Goal: Information Seeking & Learning: Learn about a topic

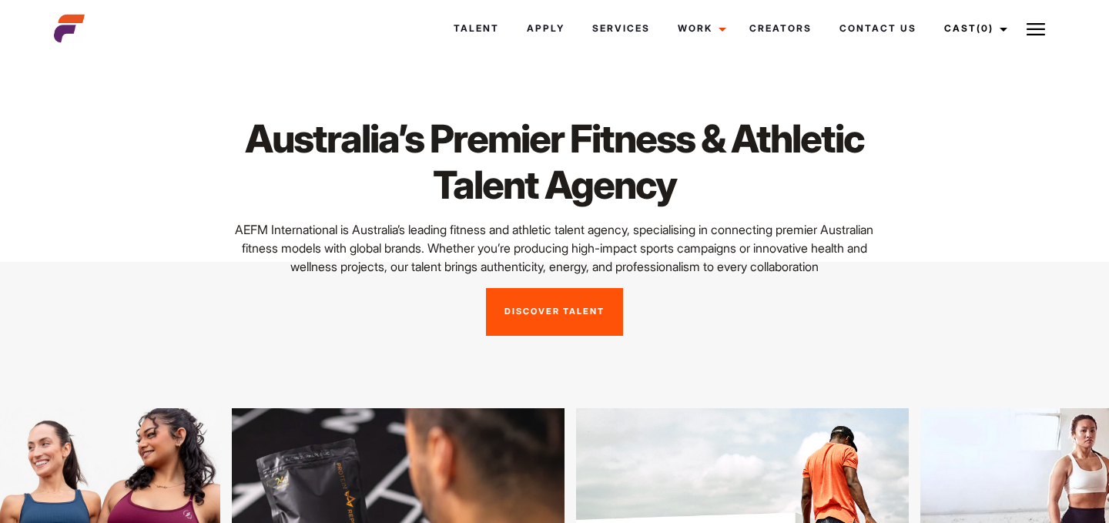
scroll to position [32, 0]
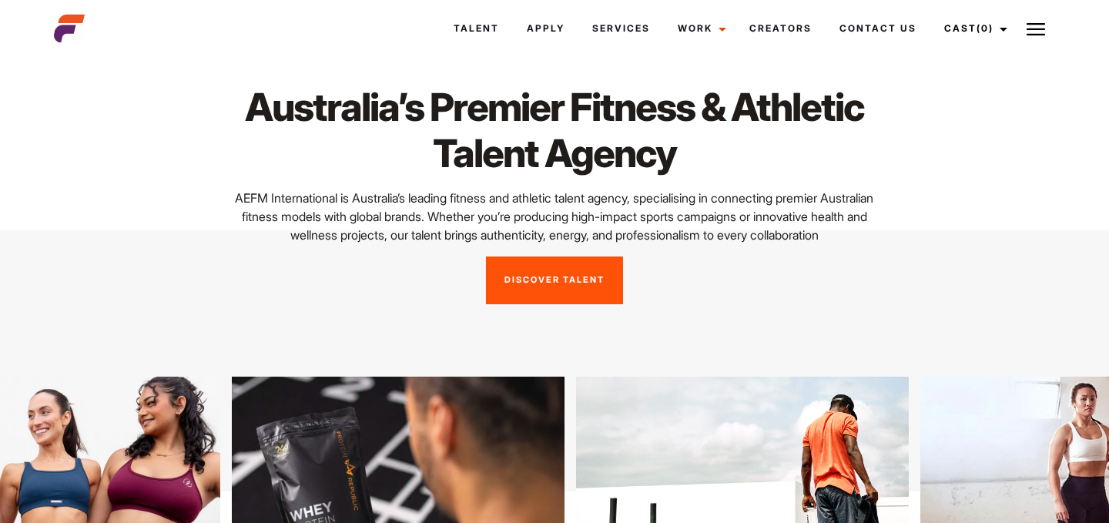
click at [584, 304] on link "Discover Talent" at bounding box center [554, 280] width 137 height 48
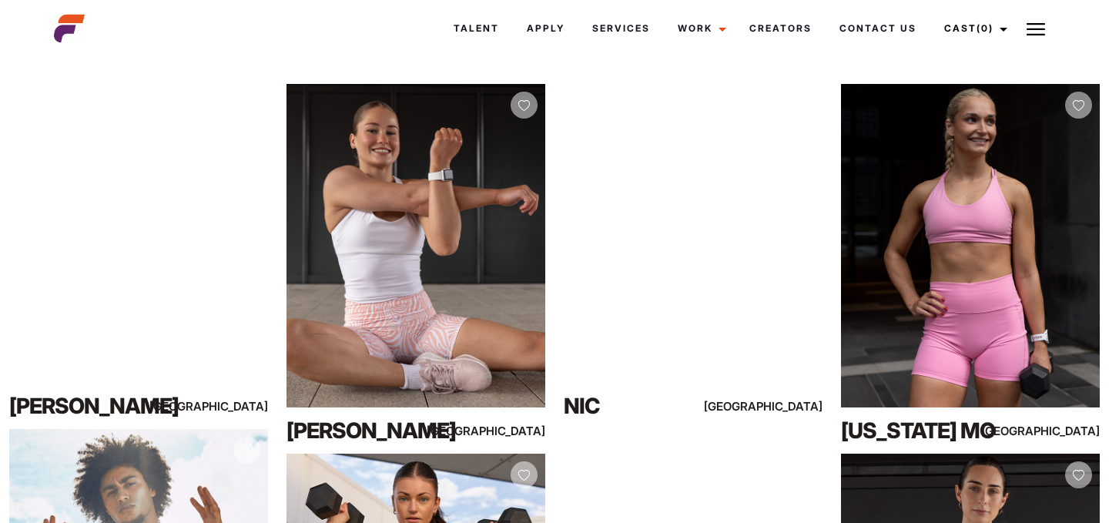
scroll to position [282, 0]
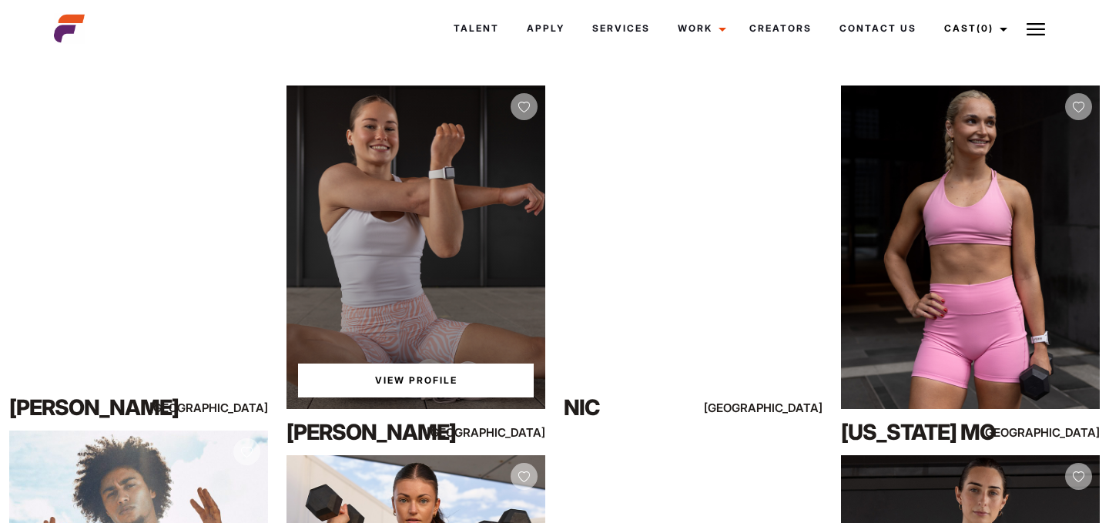
click at [420, 375] on link "View Profile" at bounding box center [416, 380] width 236 height 34
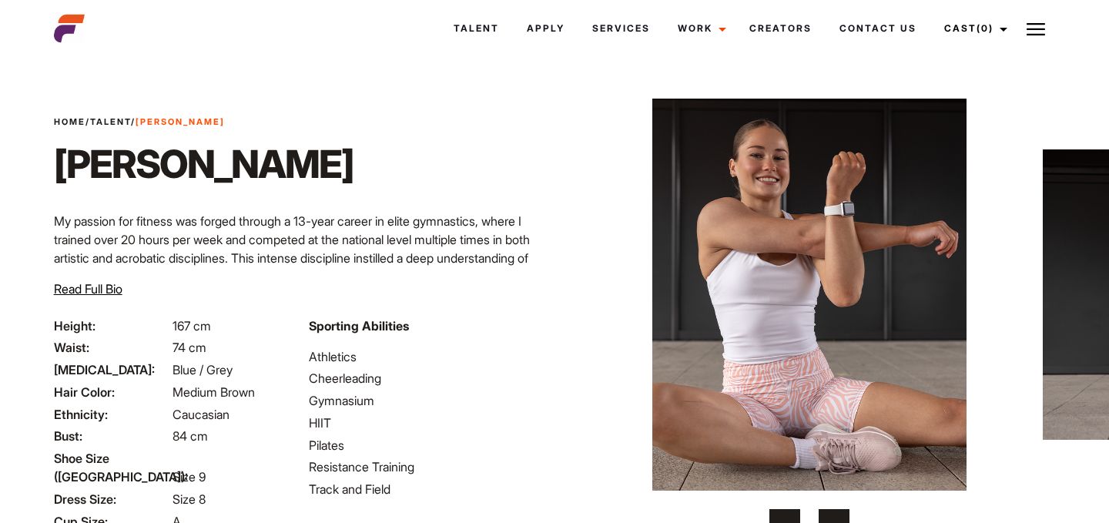
scroll to position [36, 0]
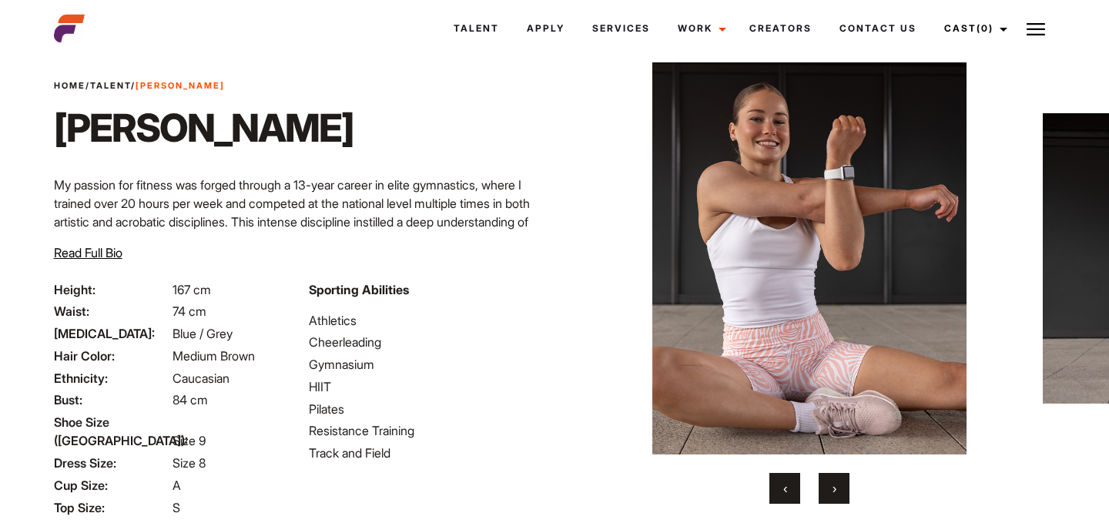
click at [841, 493] on button "›" at bounding box center [834, 488] width 31 height 31
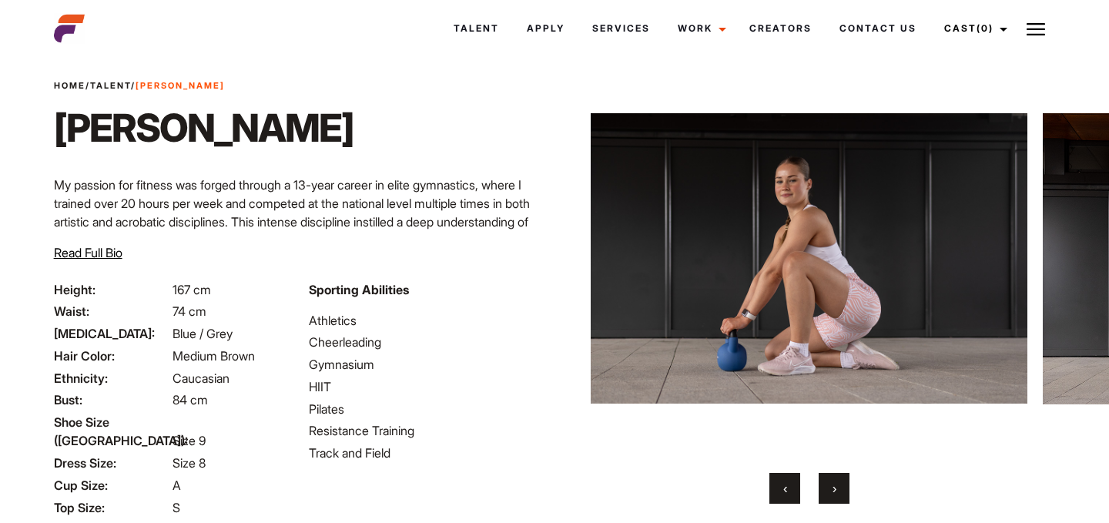
click at [841, 493] on button "›" at bounding box center [834, 488] width 31 height 31
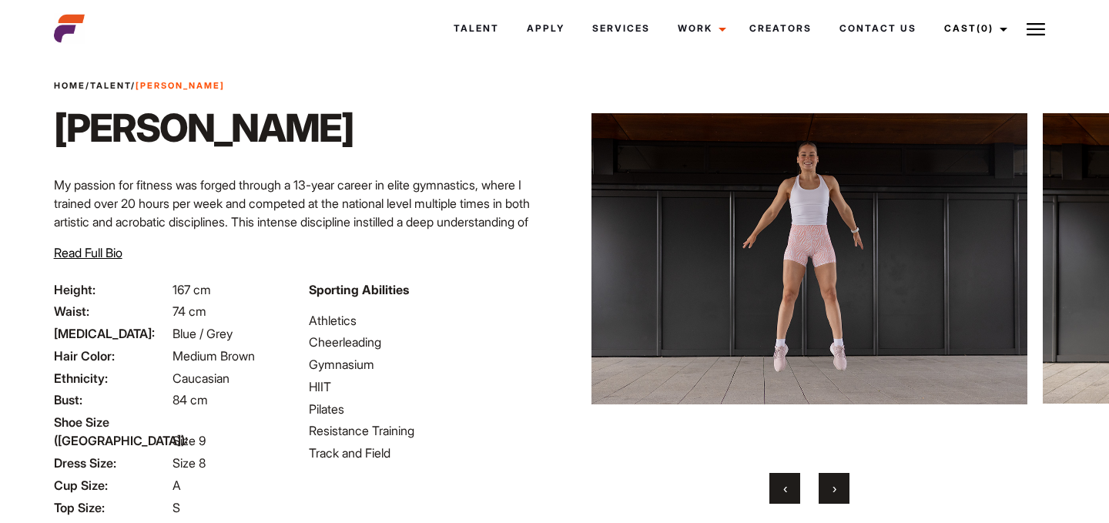
click at [841, 493] on button "›" at bounding box center [834, 488] width 31 height 31
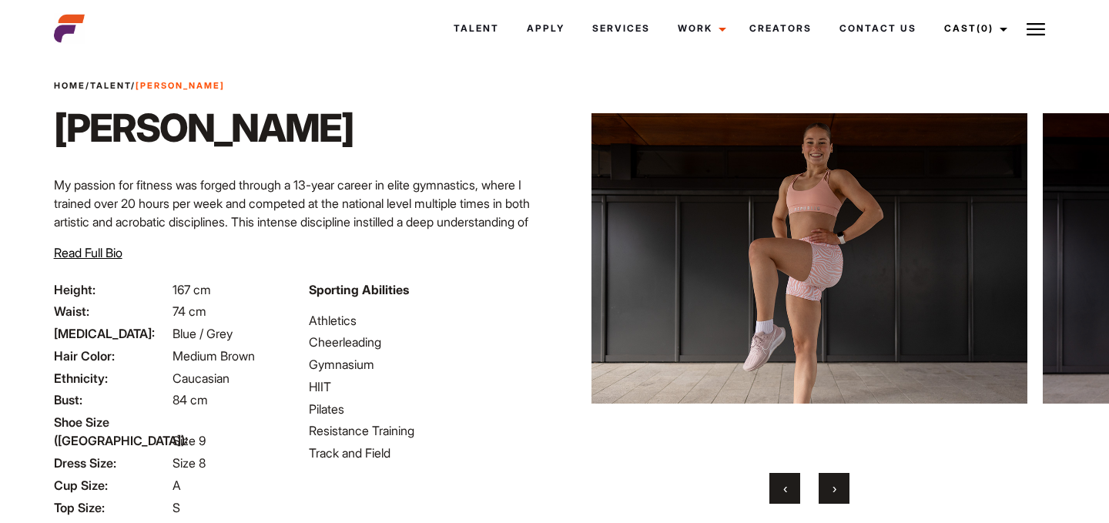
click at [841, 493] on button "›" at bounding box center [834, 488] width 31 height 31
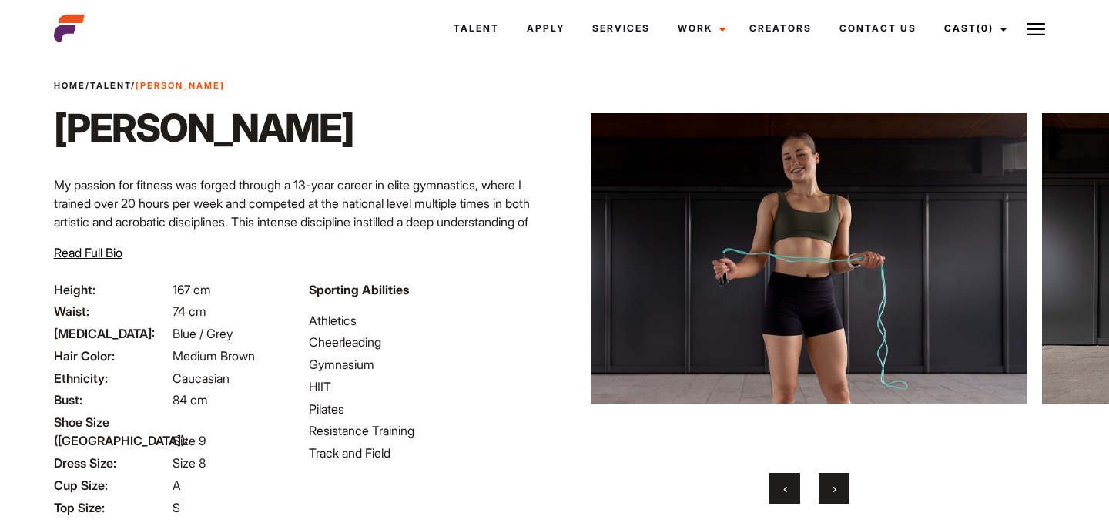
click at [841, 493] on button "›" at bounding box center [834, 488] width 31 height 31
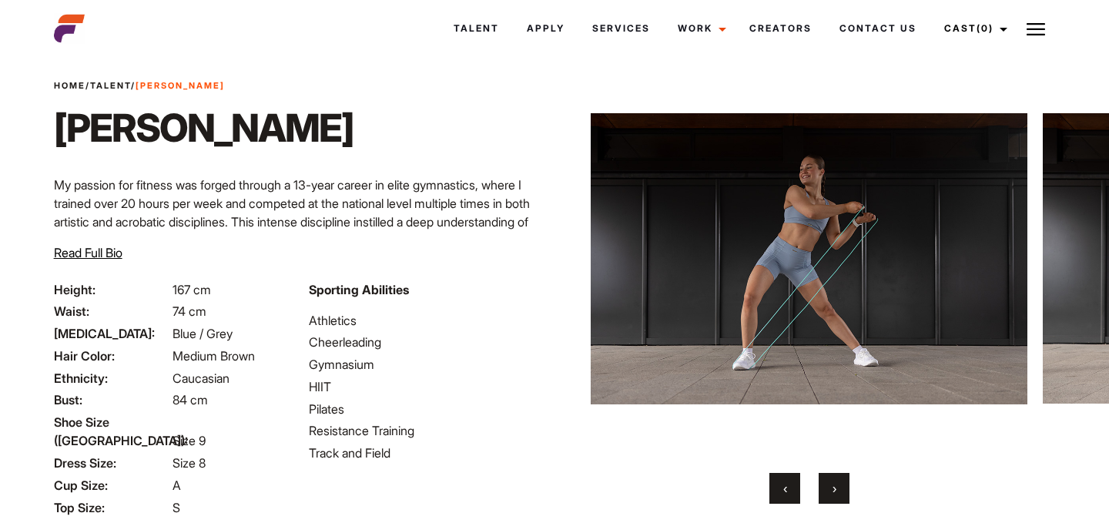
click at [782, 482] on button "‹" at bounding box center [784, 488] width 31 height 31
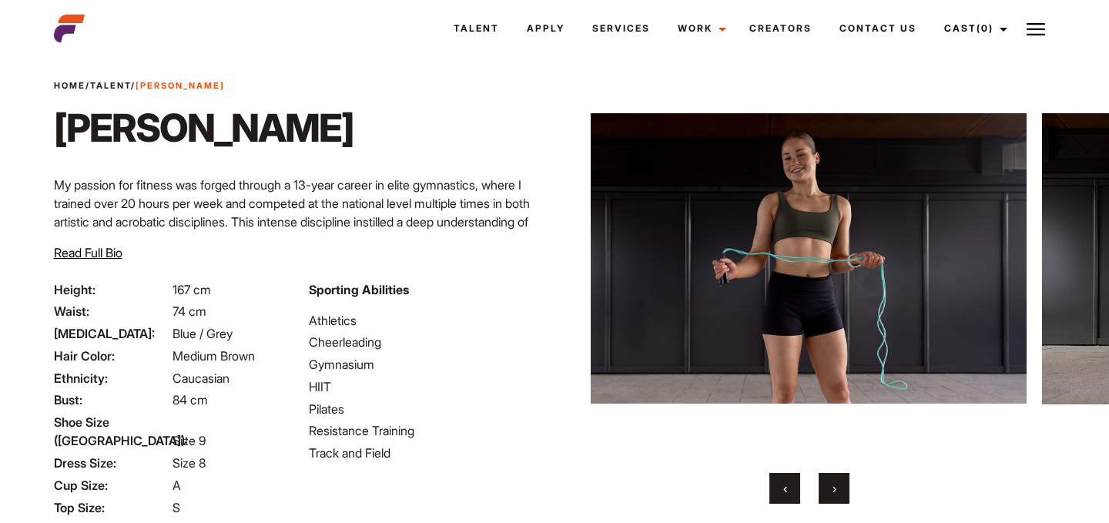
click at [841, 487] on button "›" at bounding box center [834, 488] width 31 height 31
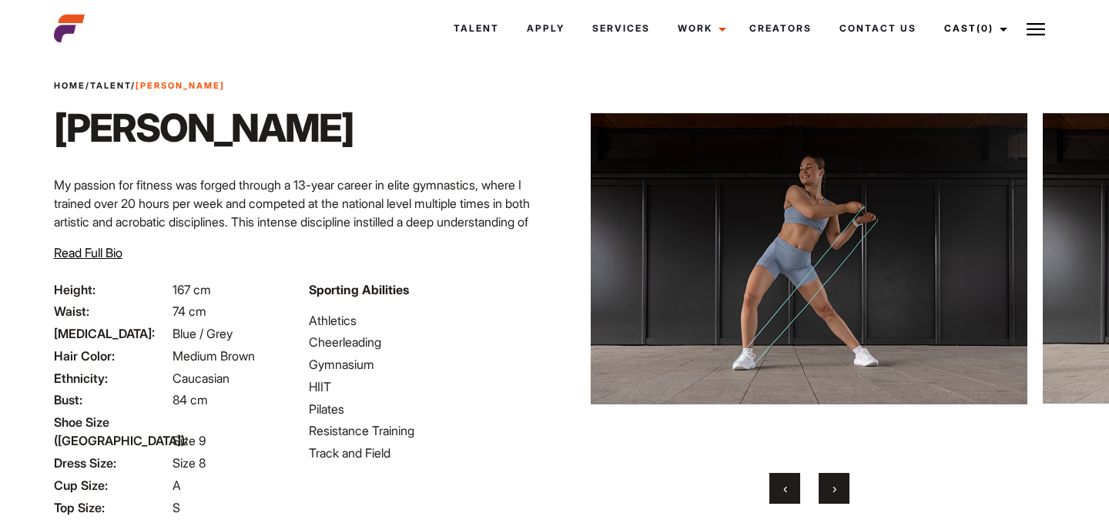
click at [841, 487] on button "›" at bounding box center [834, 488] width 31 height 31
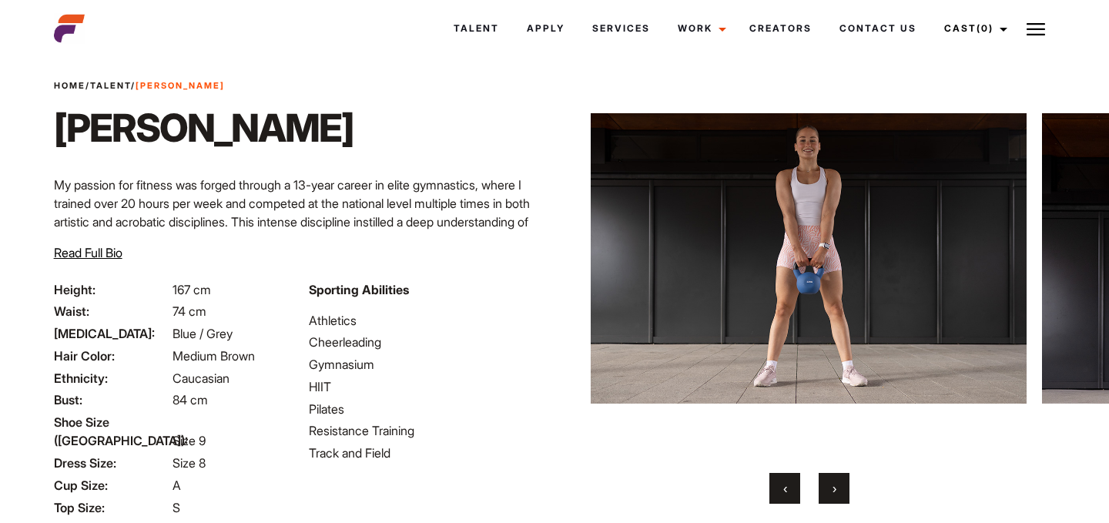
click at [806, 487] on div "‹ ›" at bounding box center [809, 488] width 436 height 31
click at [785, 488] on span "‹" at bounding box center [785, 487] width 4 height 15
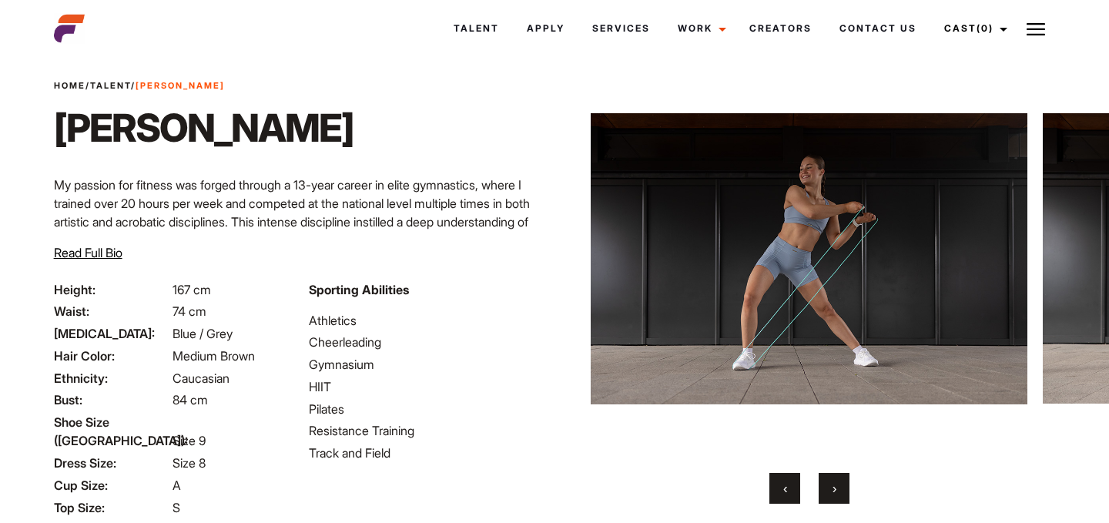
click at [830, 493] on button "›" at bounding box center [834, 488] width 31 height 31
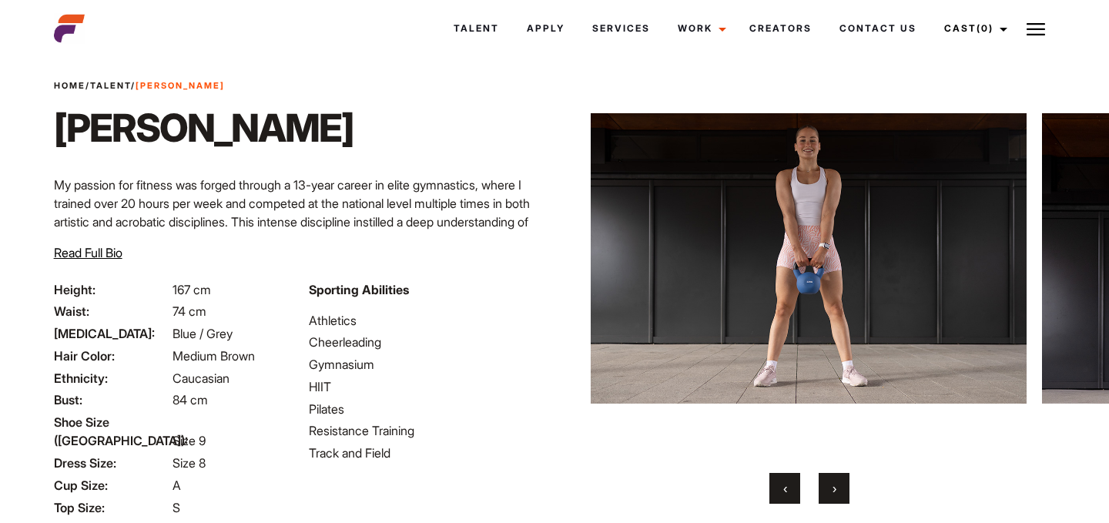
click at [830, 493] on button "›" at bounding box center [834, 488] width 31 height 31
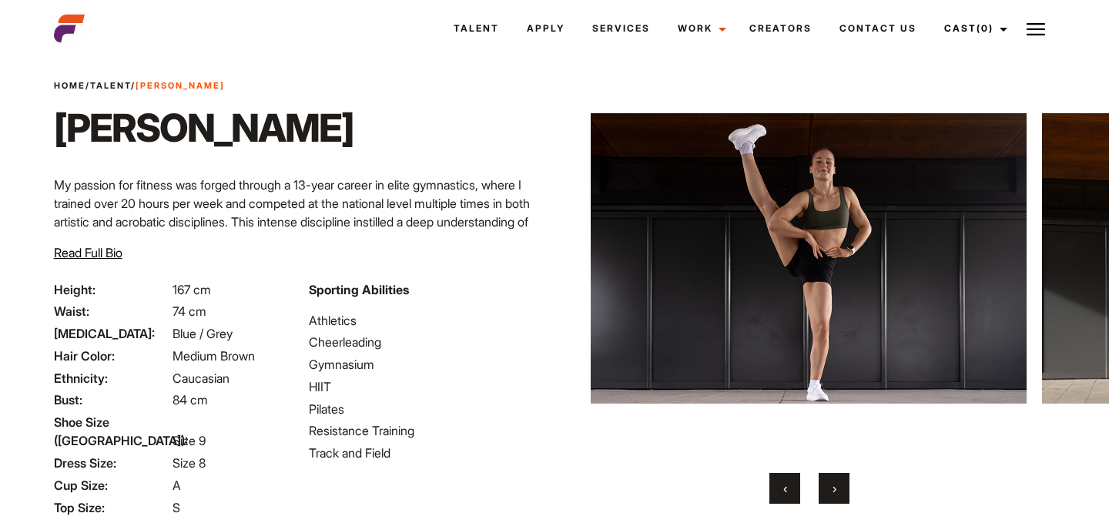
click at [830, 493] on button "›" at bounding box center [834, 488] width 31 height 31
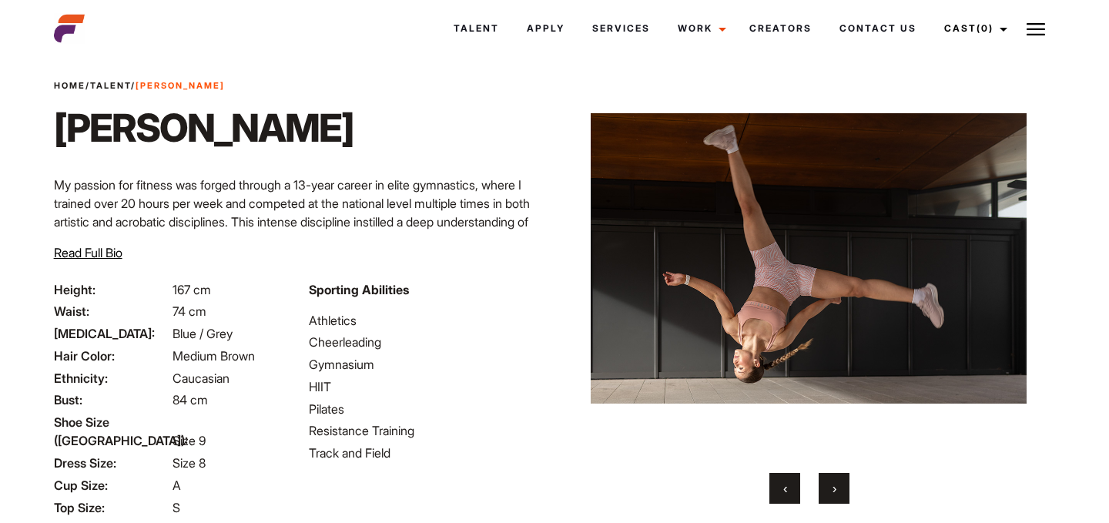
click at [830, 493] on button "›" at bounding box center [834, 488] width 31 height 31
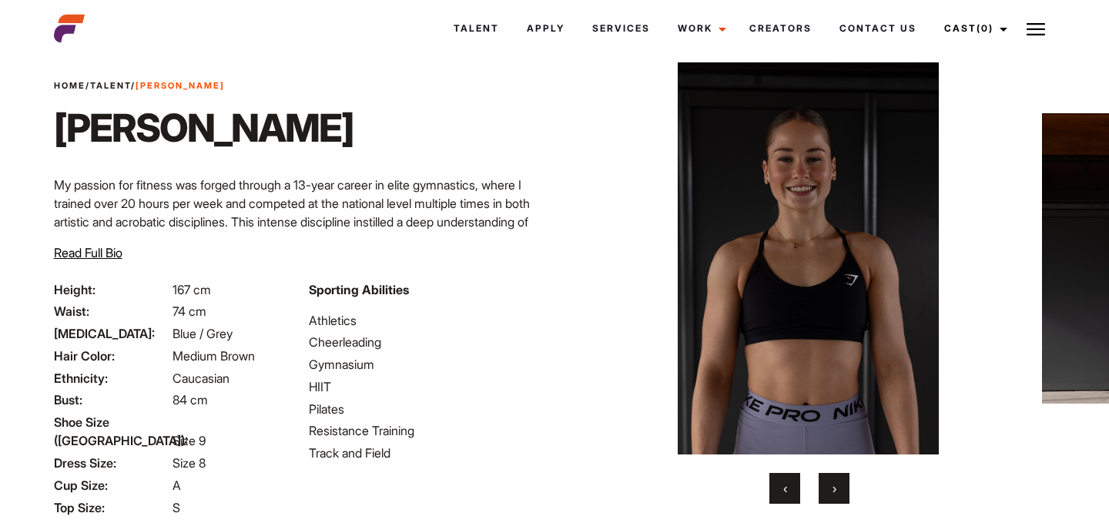
click at [830, 493] on button "›" at bounding box center [834, 488] width 31 height 31
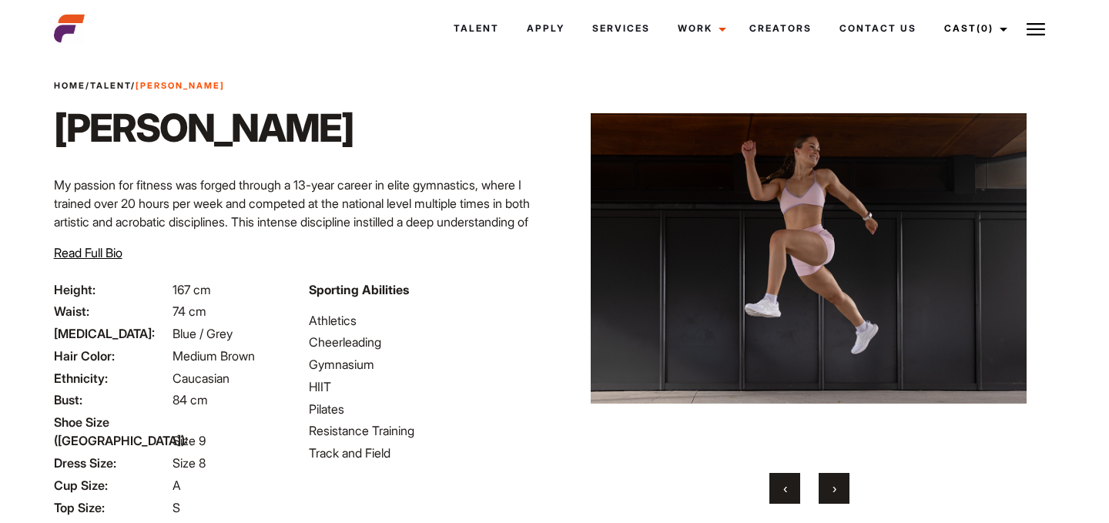
click at [830, 493] on button "›" at bounding box center [834, 488] width 31 height 31
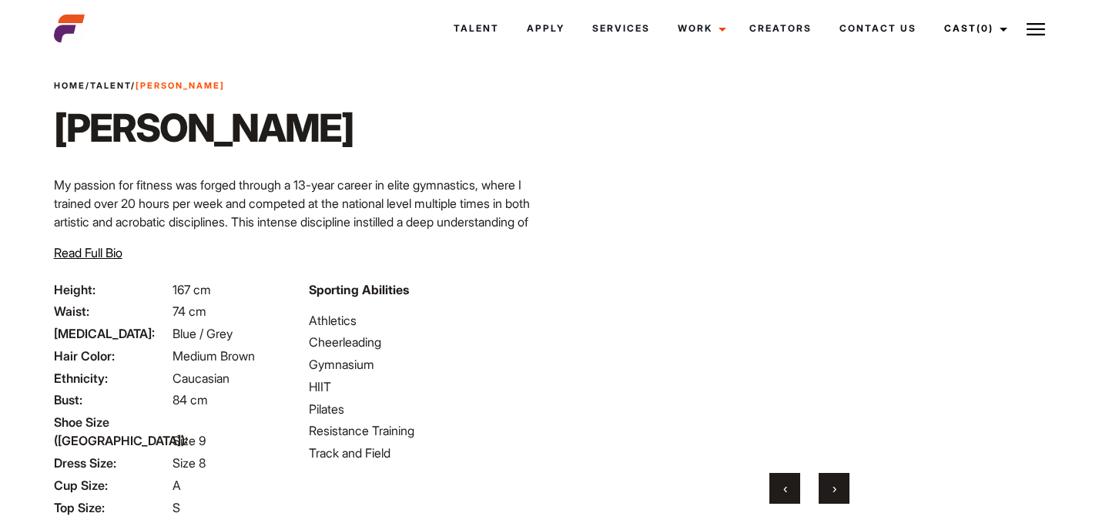
click at [830, 493] on button "›" at bounding box center [834, 488] width 31 height 31
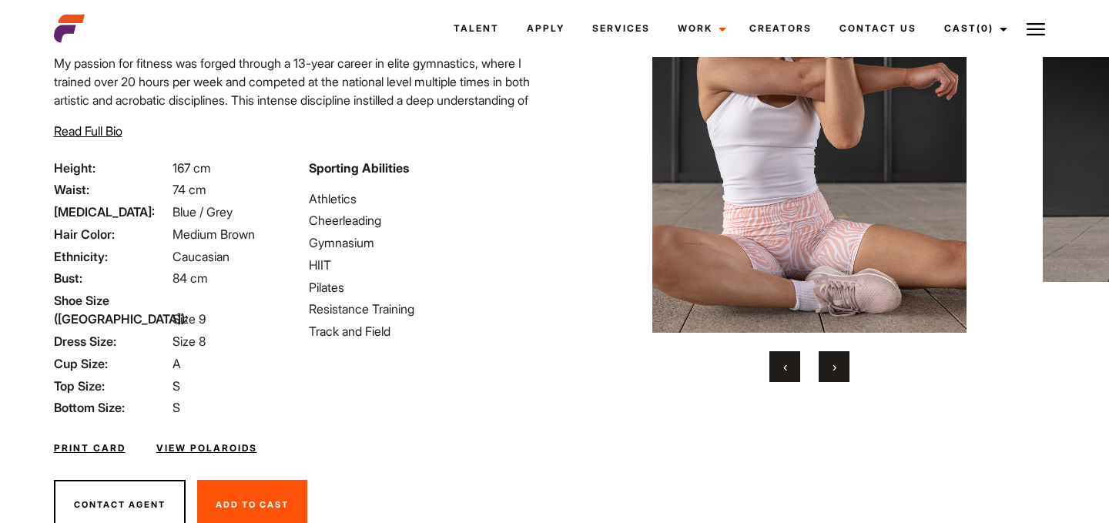
scroll to position [146, 0]
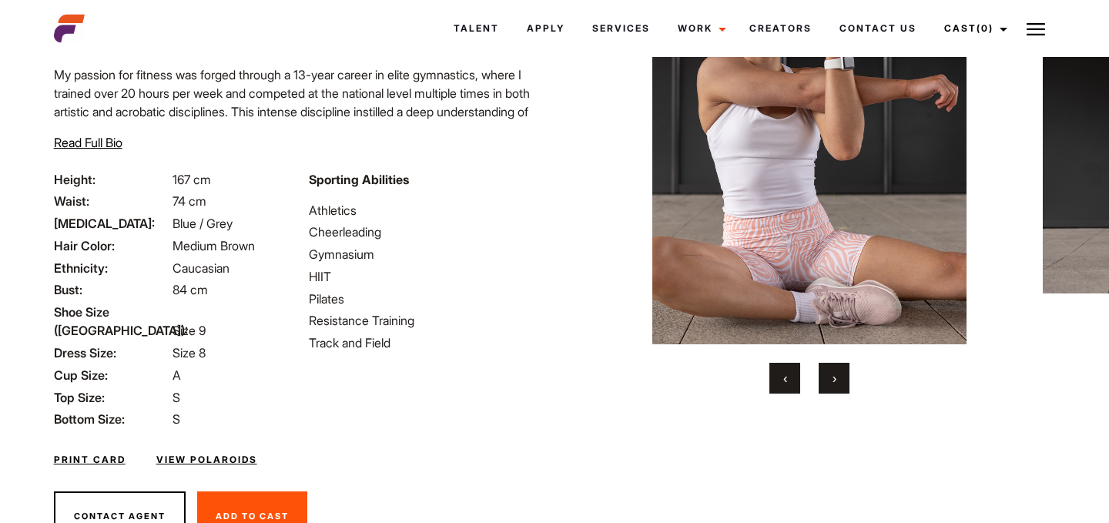
click at [112, 453] on link "Print Card" at bounding box center [90, 460] width 72 height 14
click at [228, 453] on link "View Polaroids" at bounding box center [206, 460] width 101 height 14
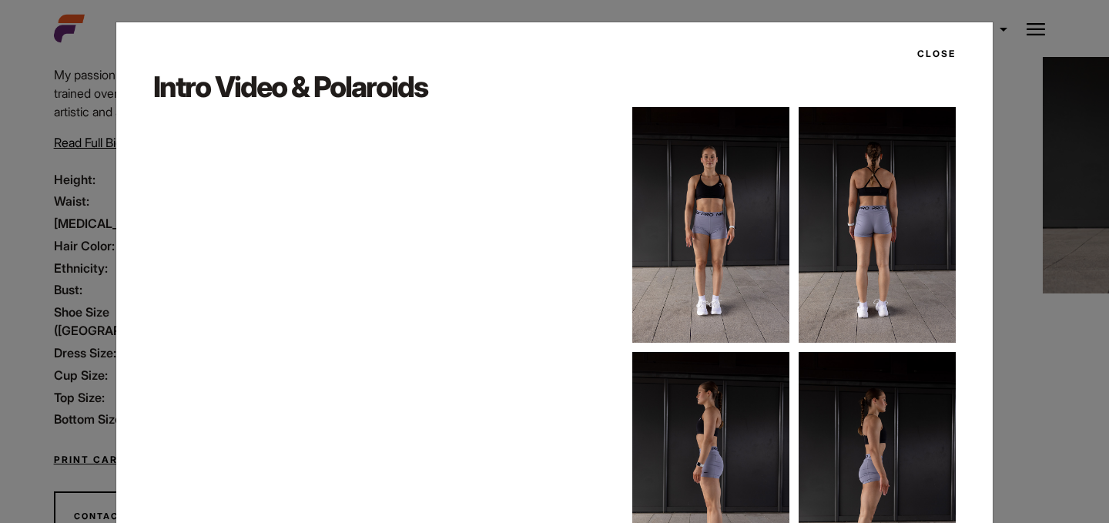
click at [939, 49] on button "Close" at bounding box center [932, 54] width 48 height 26
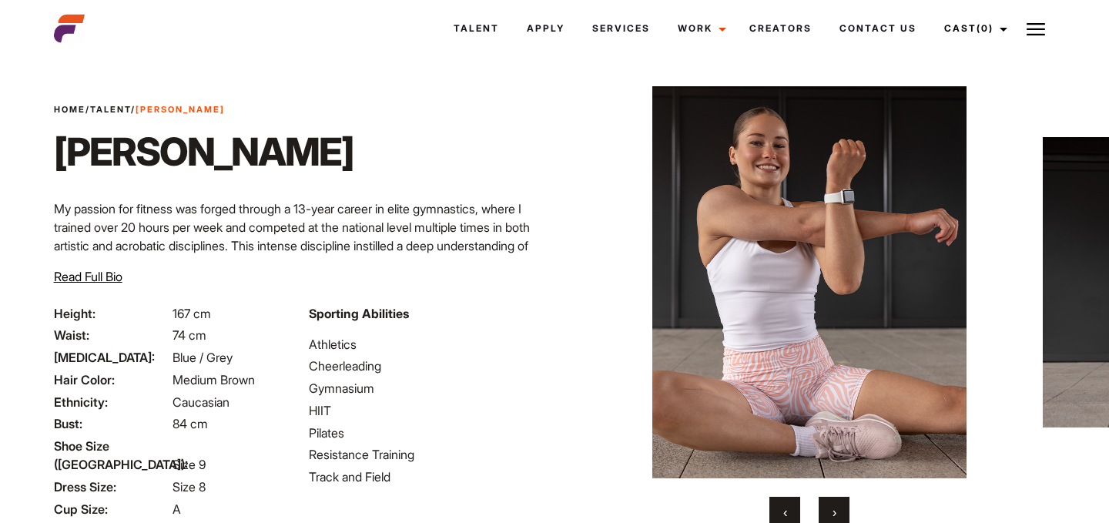
scroll to position [0, 0]
